Goal: Use online tool/utility: Utilize a website feature to perform a specific function

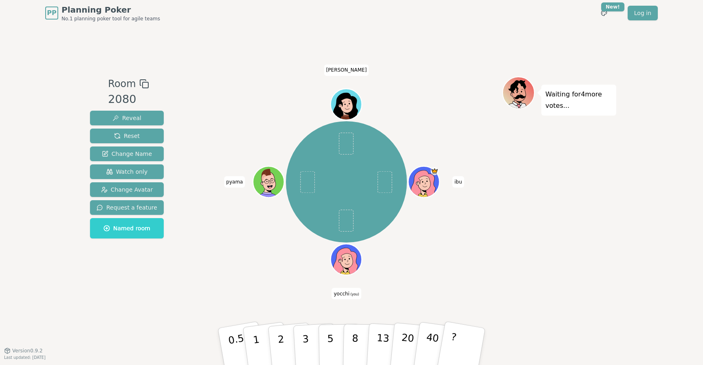
click at [355, 264] on icon at bounding box center [347, 264] width 15 height 5
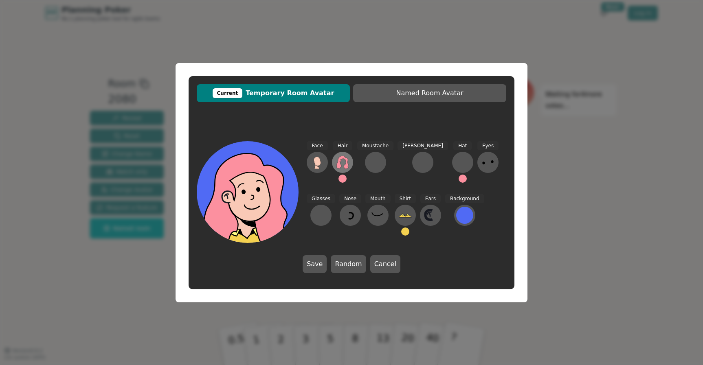
click at [344, 164] on icon at bounding box center [342, 162] width 13 height 13
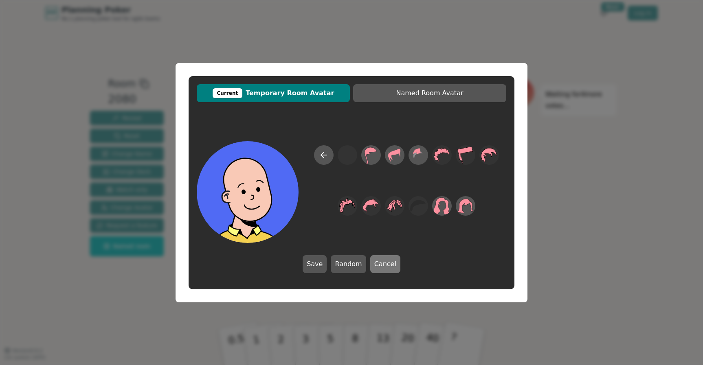
click at [392, 267] on button "Cancel" at bounding box center [385, 264] width 30 height 18
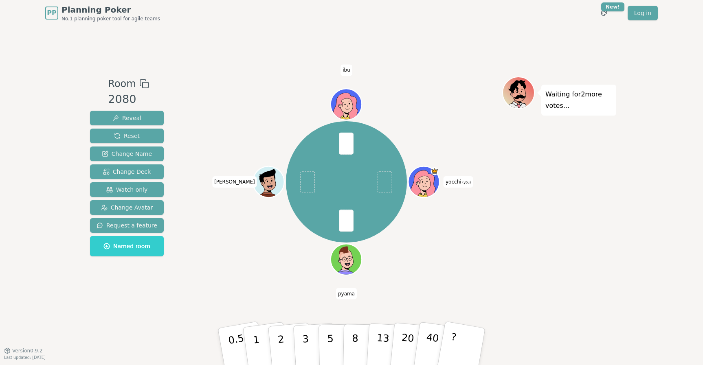
click at [407, 265] on div "yocchi (you) [PERSON_NAME]" at bounding box center [345, 182] width 311 height 182
click at [352, 337] on p "8" at bounding box center [354, 346] width 7 height 44
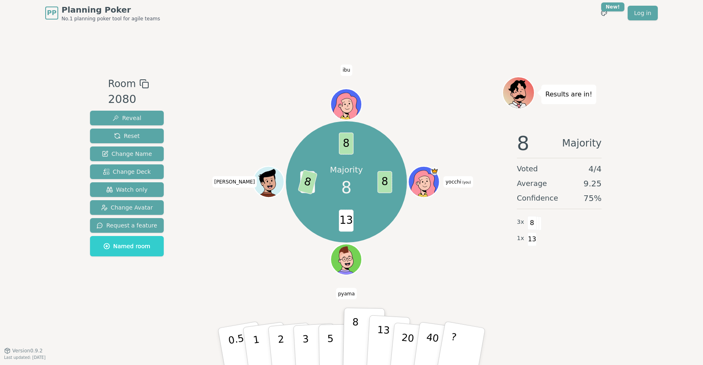
click at [381, 336] on p "13" at bounding box center [382, 346] width 15 height 45
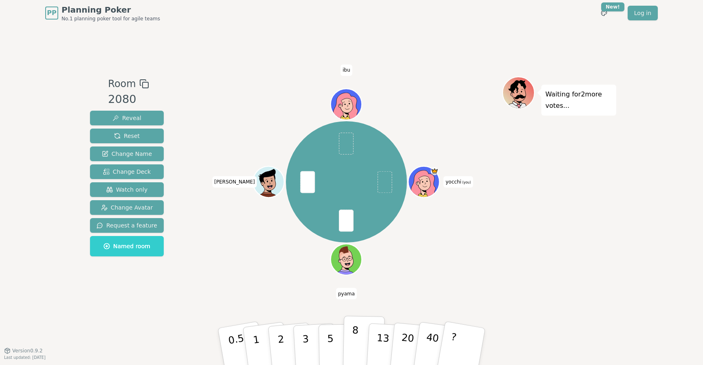
click at [352, 348] on p "8" at bounding box center [354, 346] width 7 height 44
click at [361, 338] on button "8" at bounding box center [364, 347] width 42 height 62
